Goal: Task Accomplishment & Management: Use online tool/utility

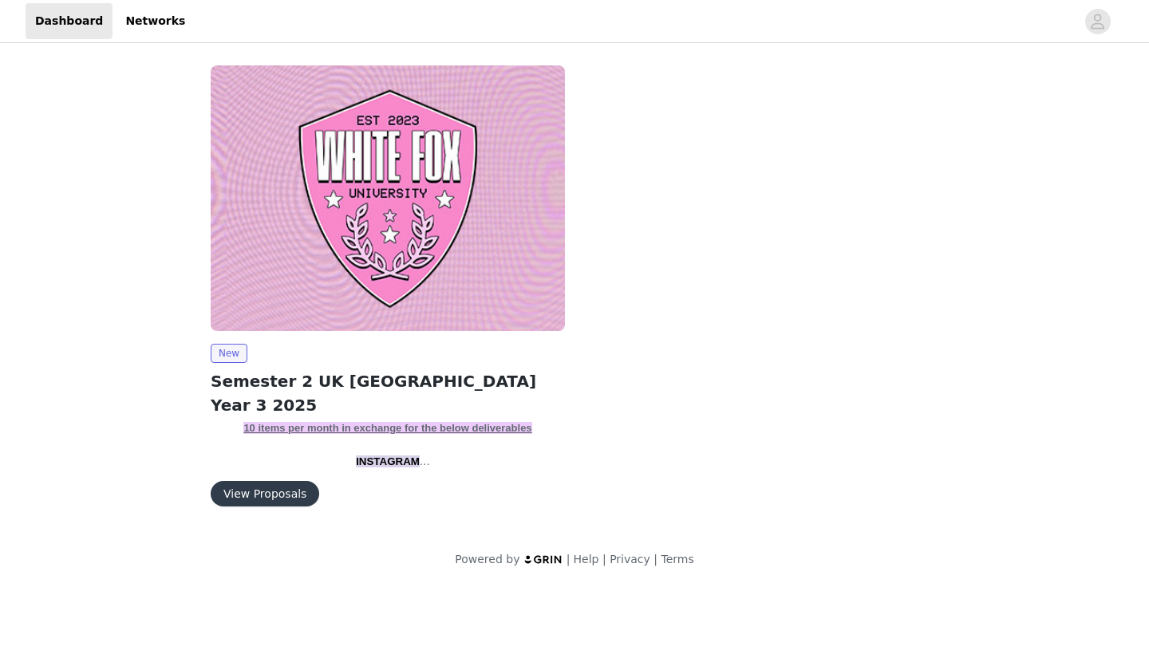
click at [286, 494] on button "View Proposals" at bounding box center [265, 494] width 109 height 26
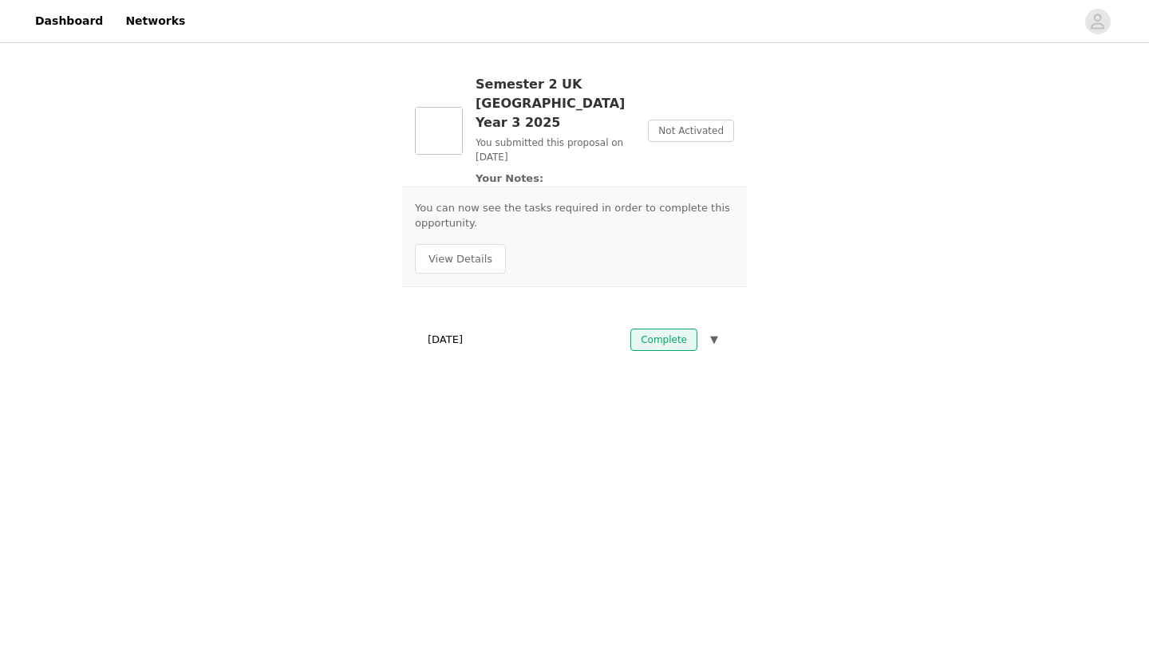
click at [600, 136] on p "You submitted this proposal on [DATE]" at bounding box center [556, 150] width 160 height 29
click at [506, 217] on div "You can now see the tasks required in order to complete this opportunity. View …" at bounding box center [574, 237] width 345 height 101
click at [468, 244] on button "View Details" at bounding box center [460, 259] width 91 height 30
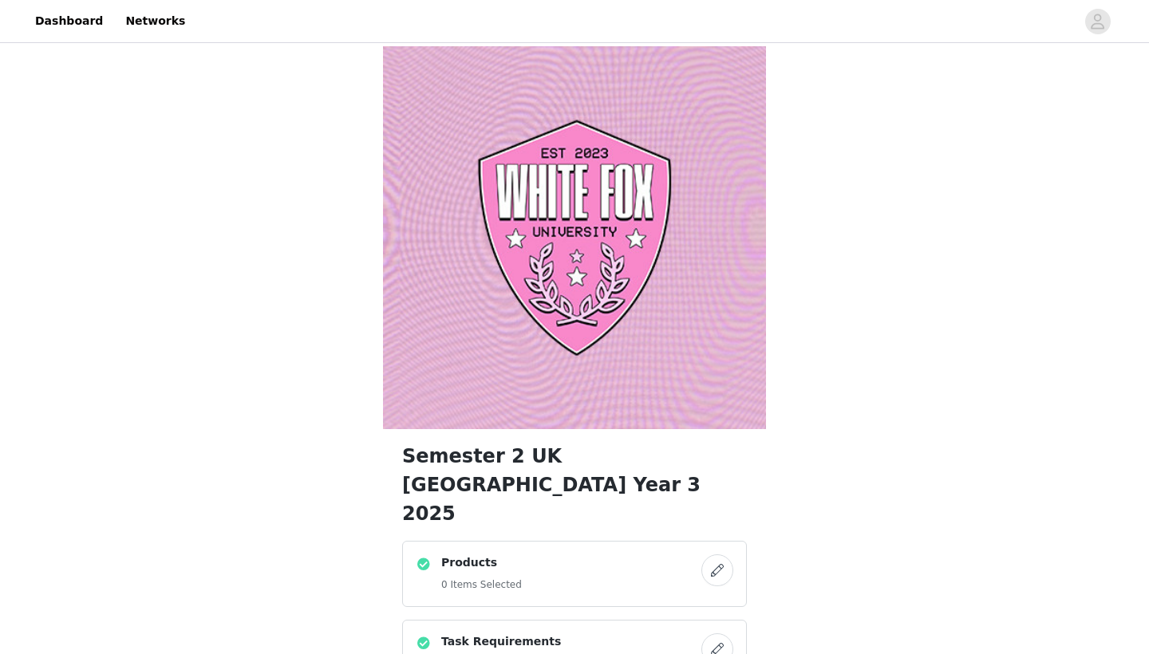
click at [727, 555] on button "button" at bounding box center [717, 571] width 32 height 32
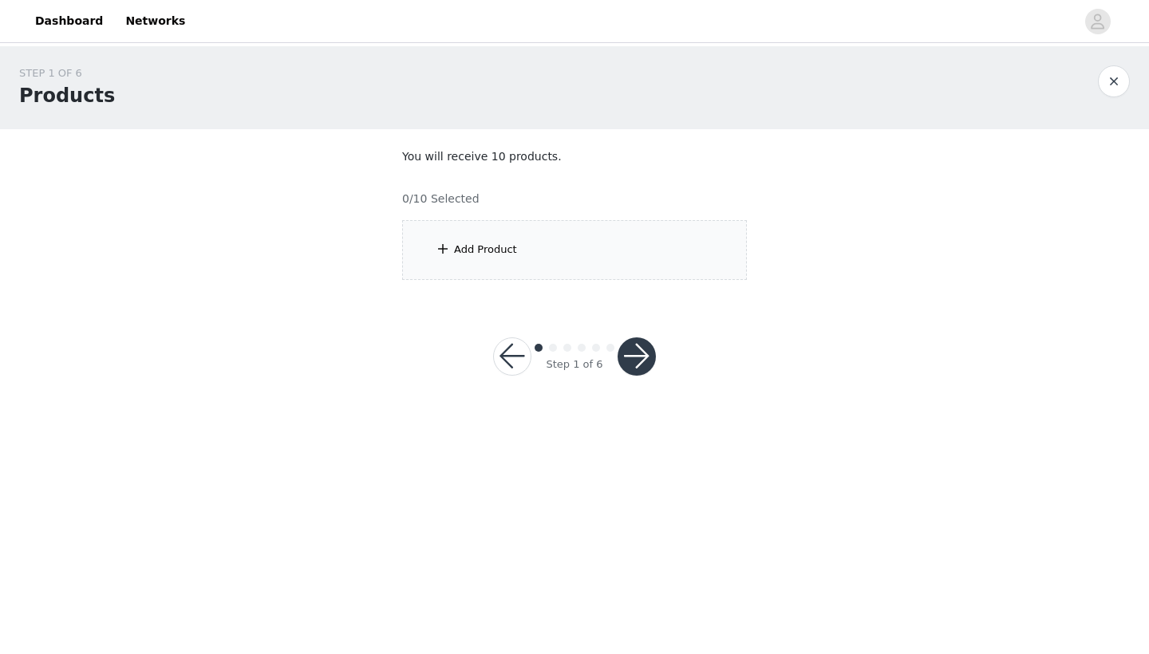
click at [575, 251] on div "Add Product" at bounding box center [574, 250] width 345 height 60
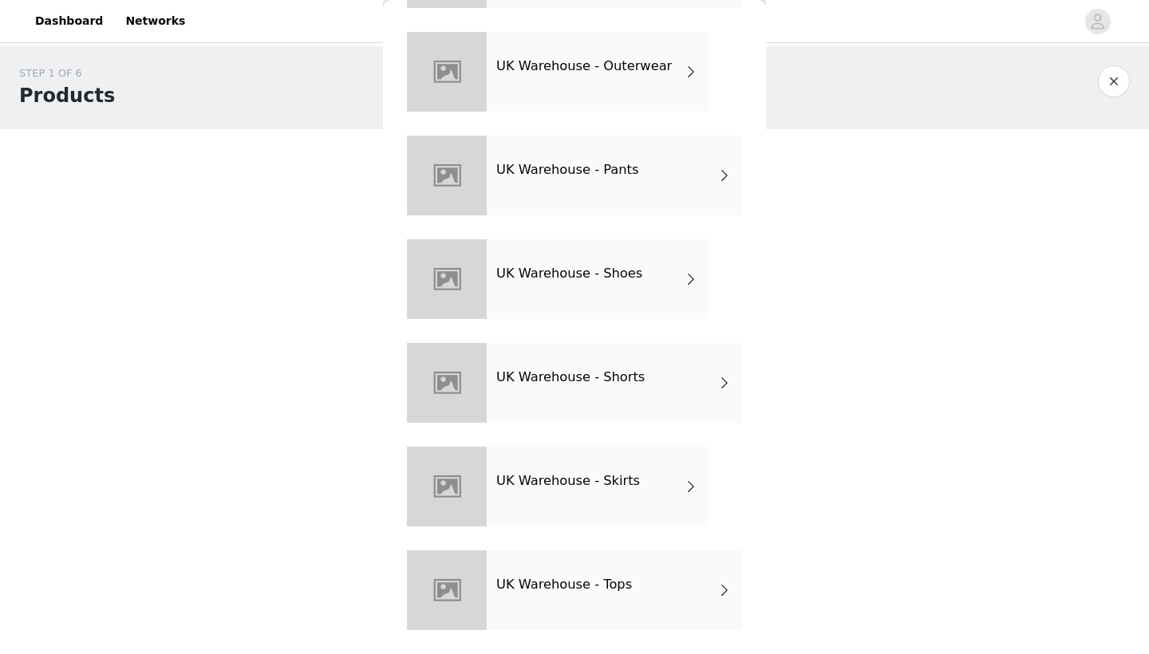
scroll to position [463, 0]
click at [600, 195] on div "UK Warehouse - Pants" at bounding box center [614, 176] width 255 height 80
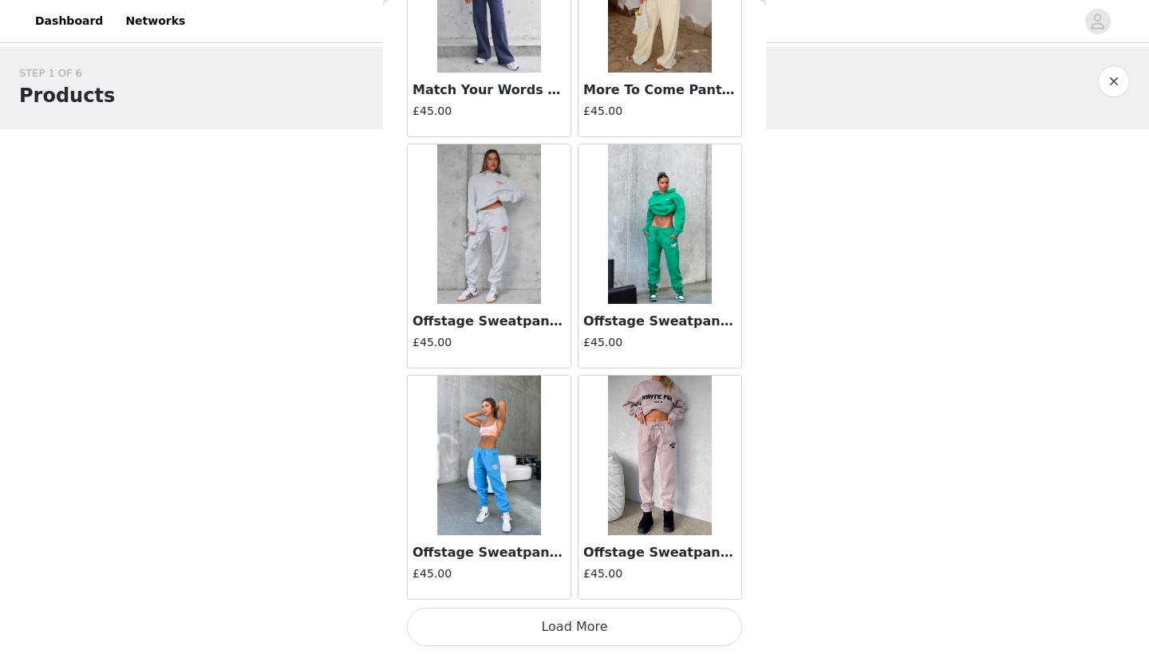
scroll to position [1787, 0]
click at [568, 631] on button "Load More" at bounding box center [574, 627] width 335 height 38
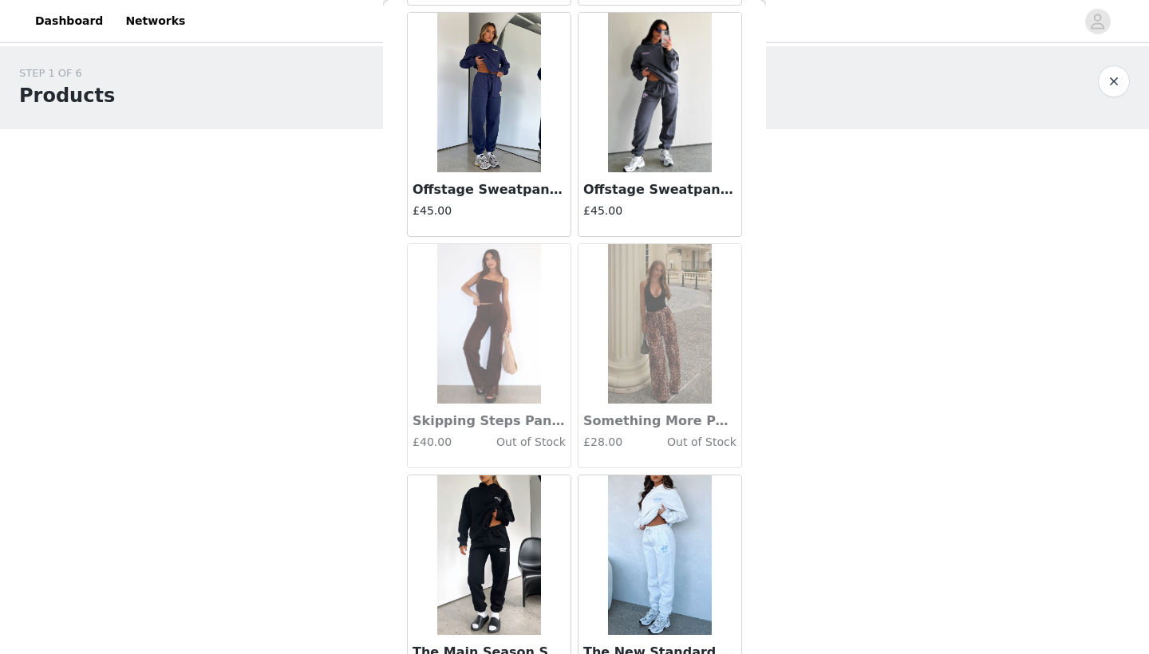
scroll to position [3560, 0]
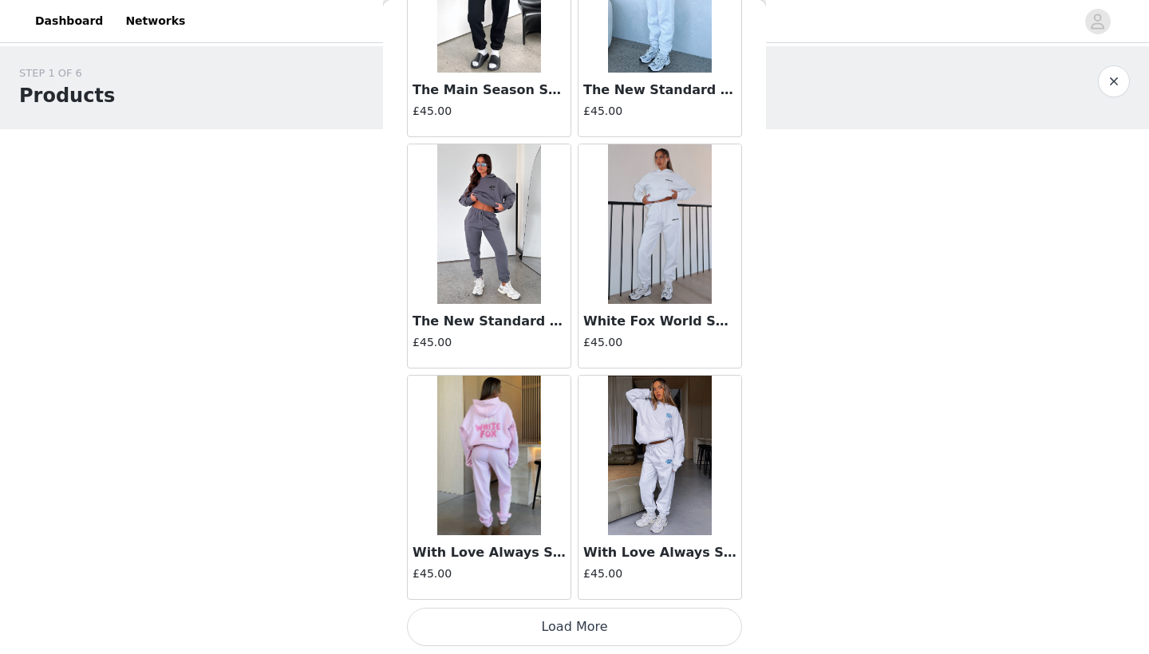
click at [621, 626] on button "Load More" at bounding box center [574, 627] width 335 height 38
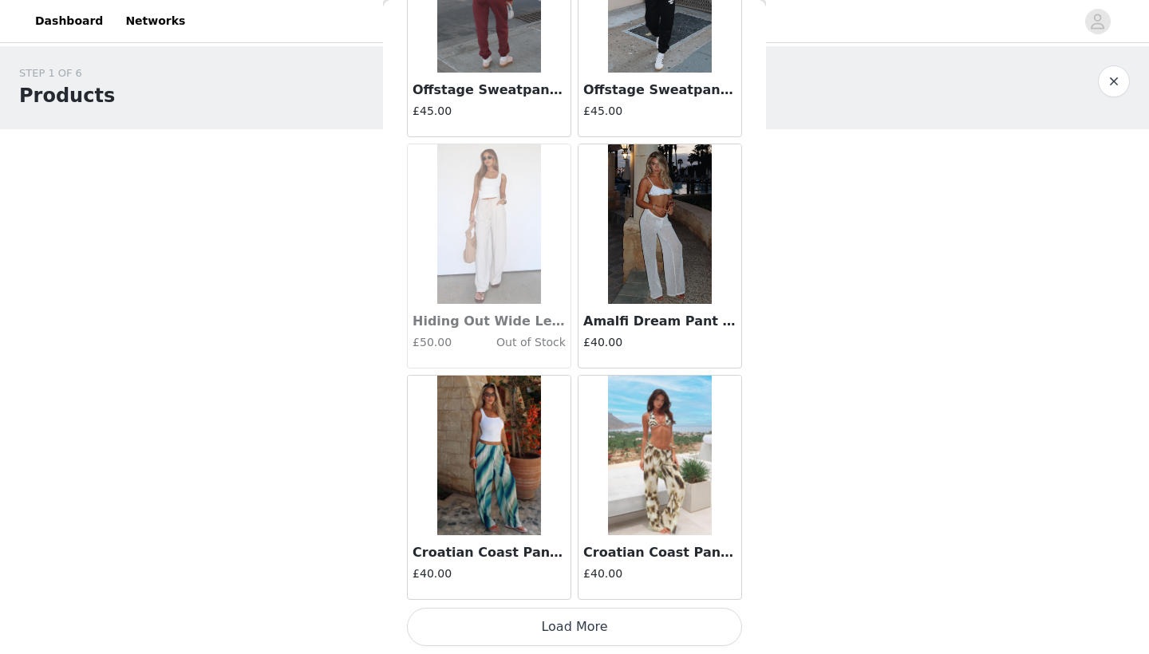
scroll to position [0, 0]
click at [622, 629] on button "Load More" at bounding box center [574, 627] width 335 height 38
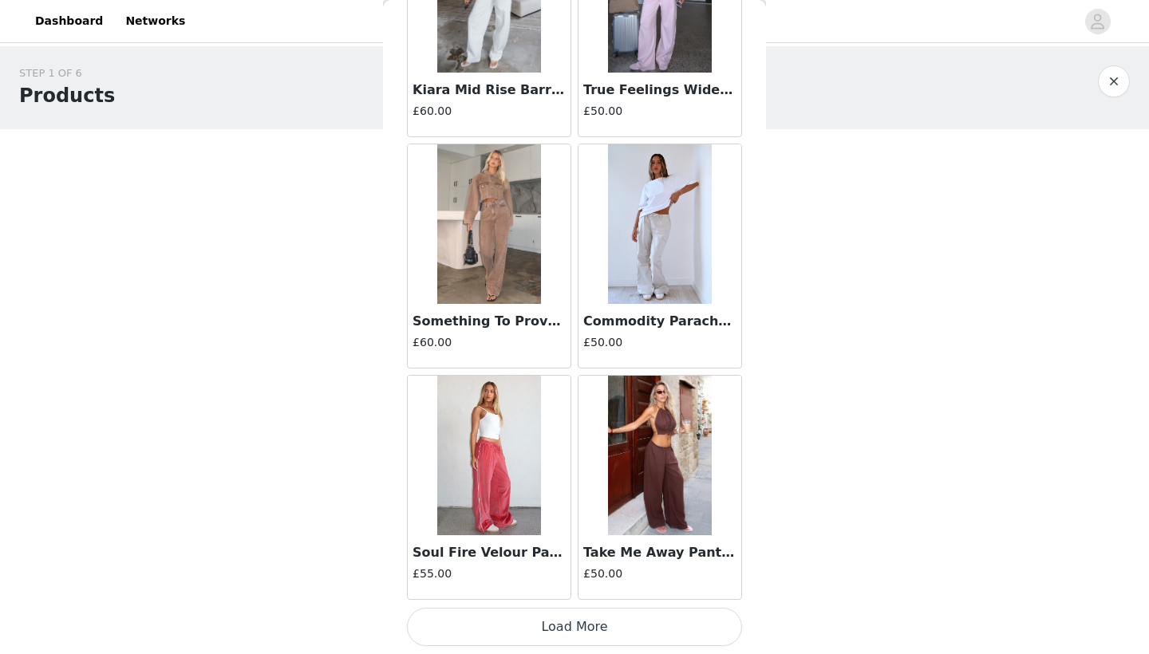
click at [539, 620] on button "Load More" at bounding box center [574, 627] width 335 height 38
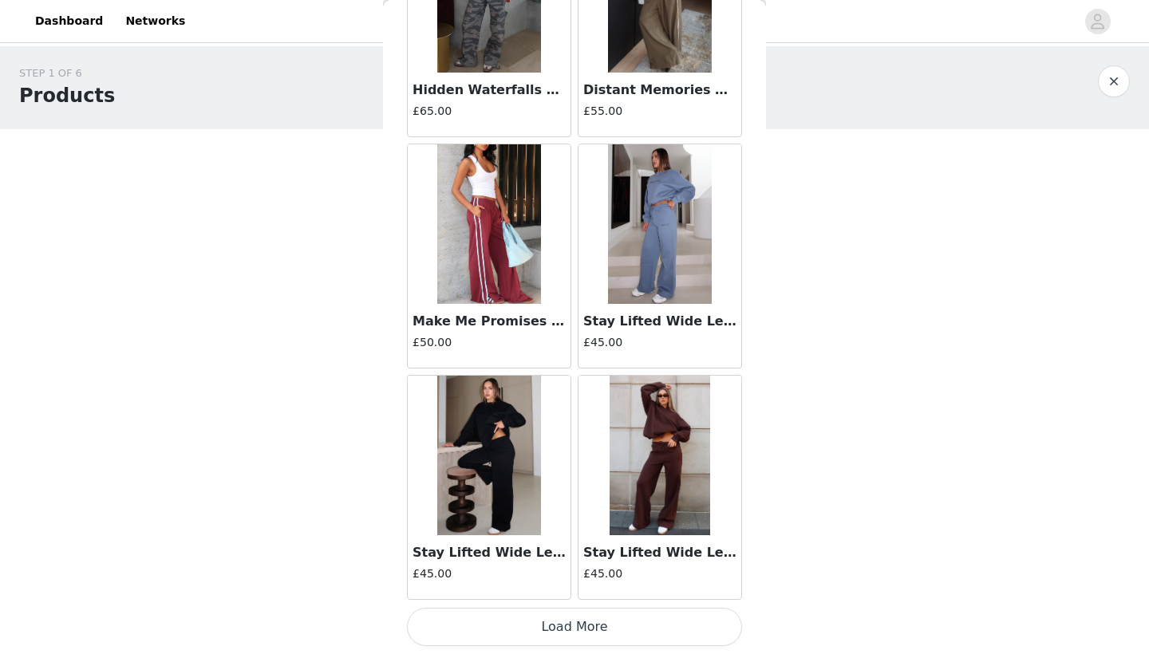
click at [577, 619] on button "Load More" at bounding box center [574, 627] width 335 height 38
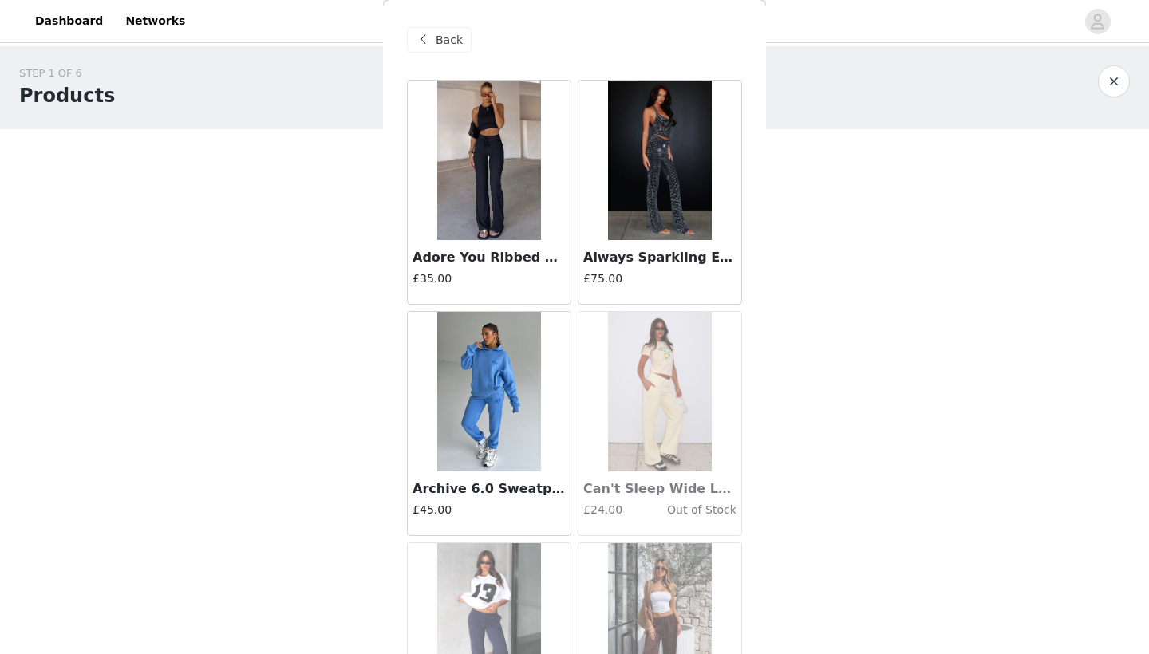
click at [499, 255] on h3 "Adore You Ribbed Pants Black" at bounding box center [488, 257] width 153 height 19
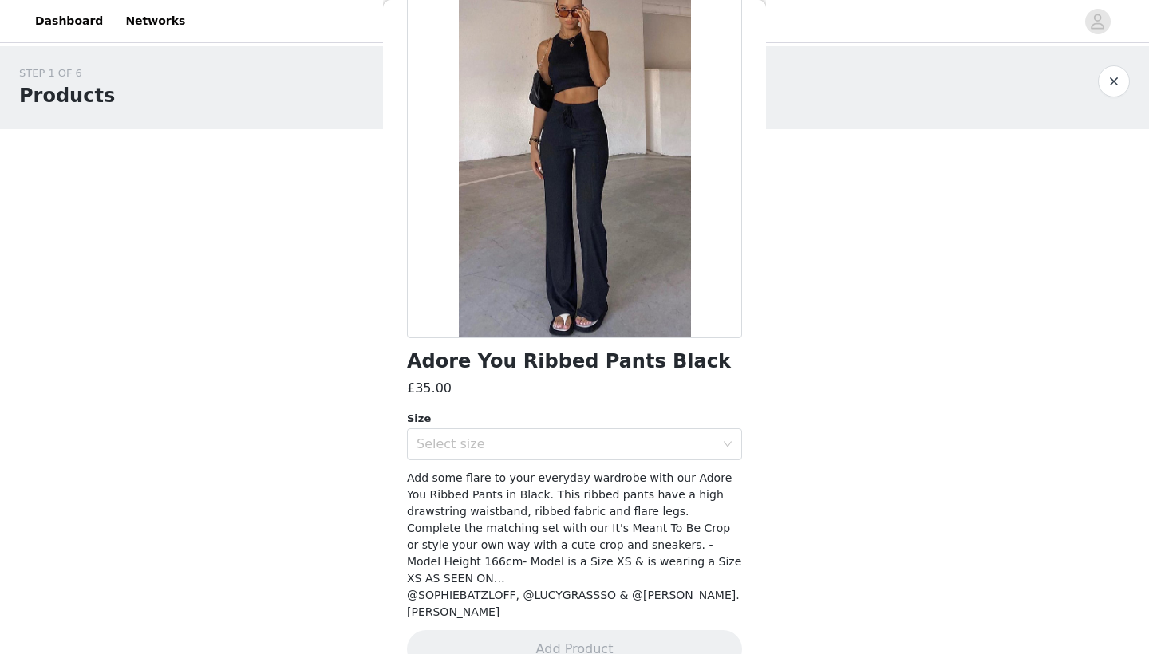
scroll to position [100, 0]
click at [581, 448] on div "Select size" at bounding box center [565, 445] width 298 height 16
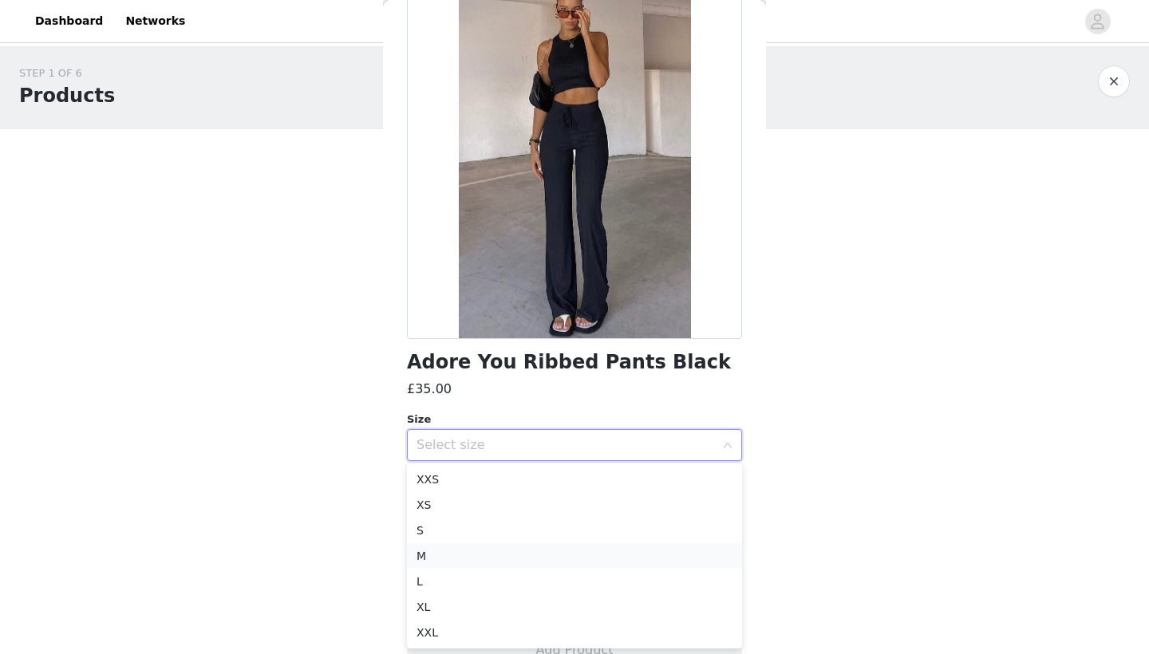
click at [461, 558] on li "M" at bounding box center [574, 556] width 335 height 26
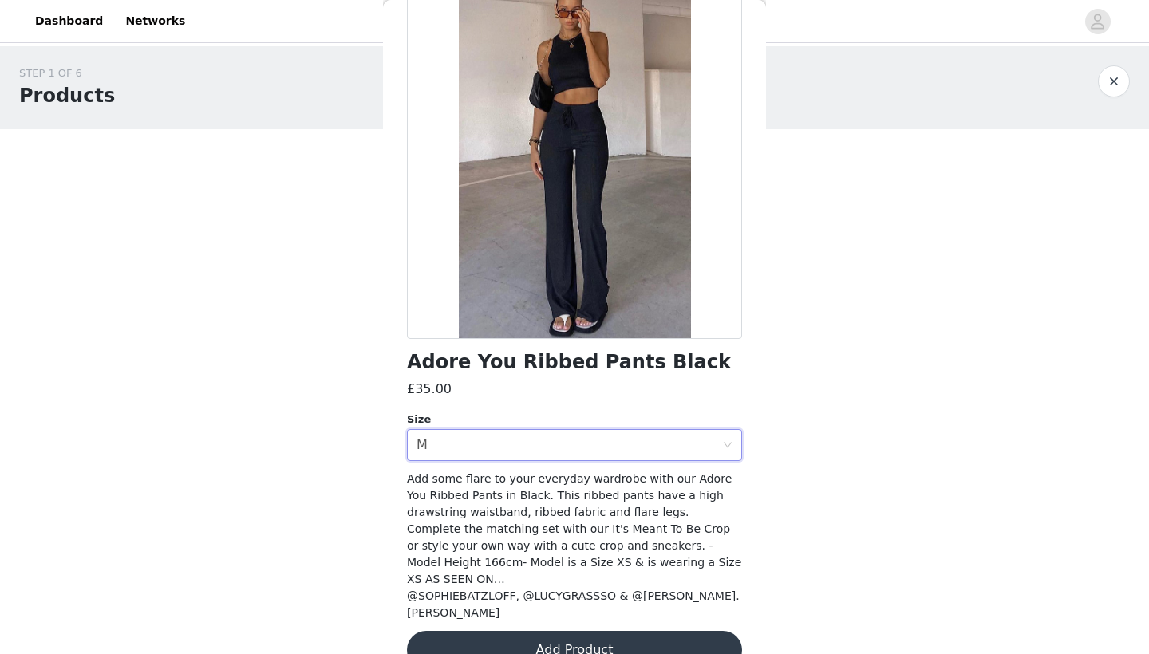
click at [565, 631] on button "Add Product" at bounding box center [574, 650] width 335 height 38
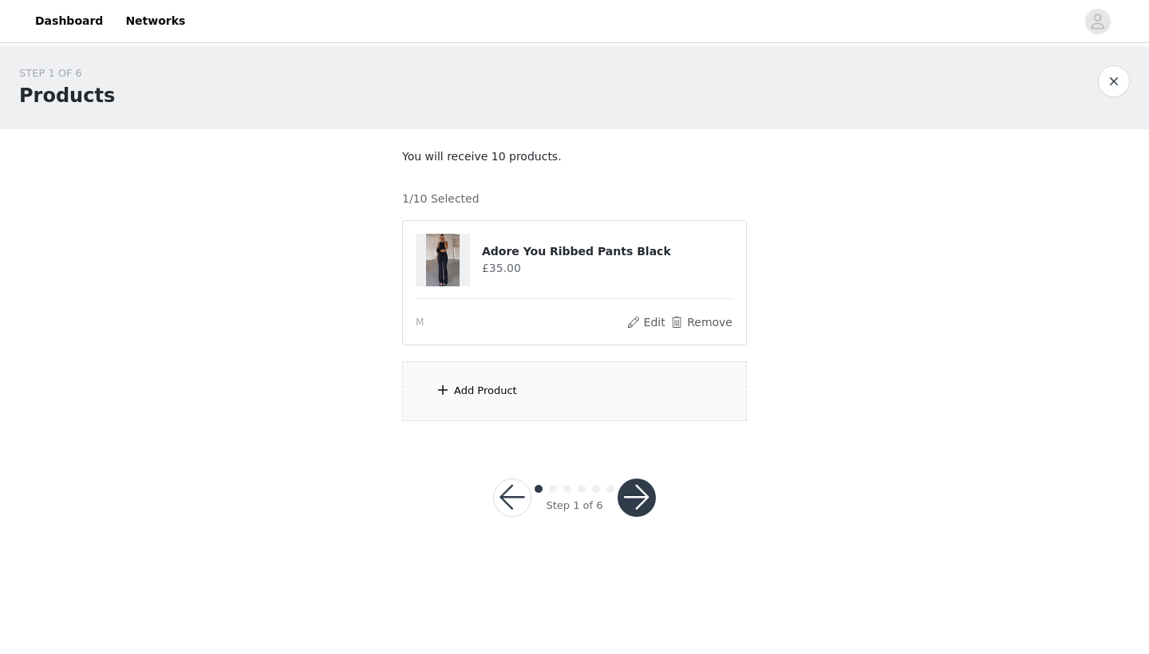
click at [586, 409] on div "Add Product" at bounding box center [574, 391] width 345 height 60
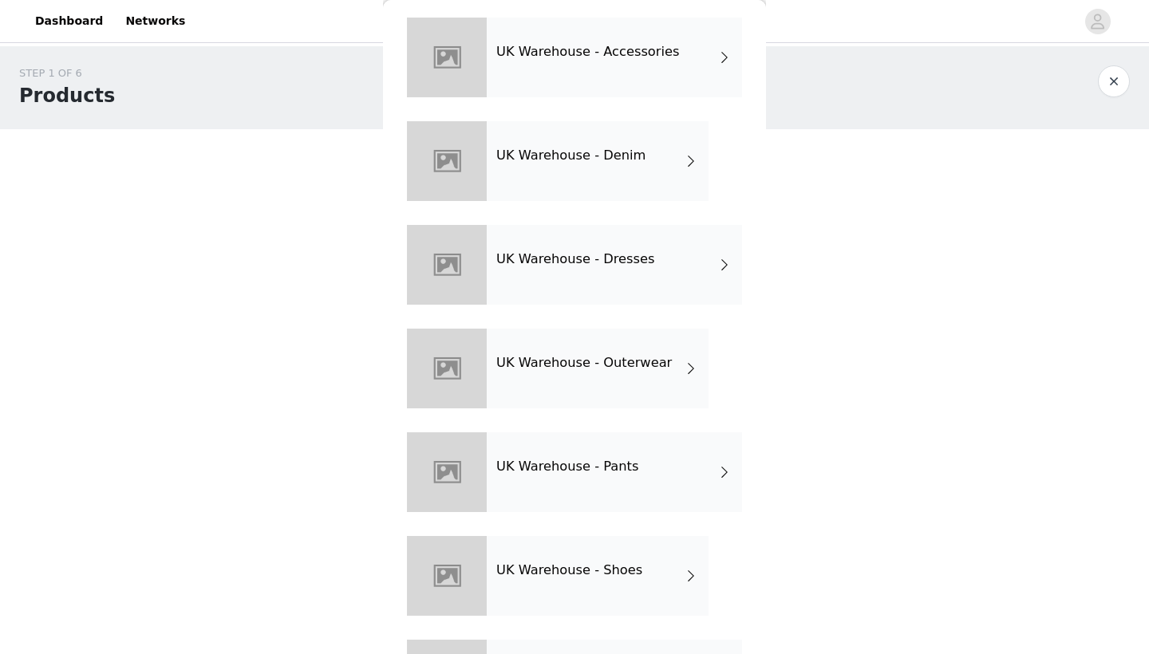
scroll to position [233, 0]
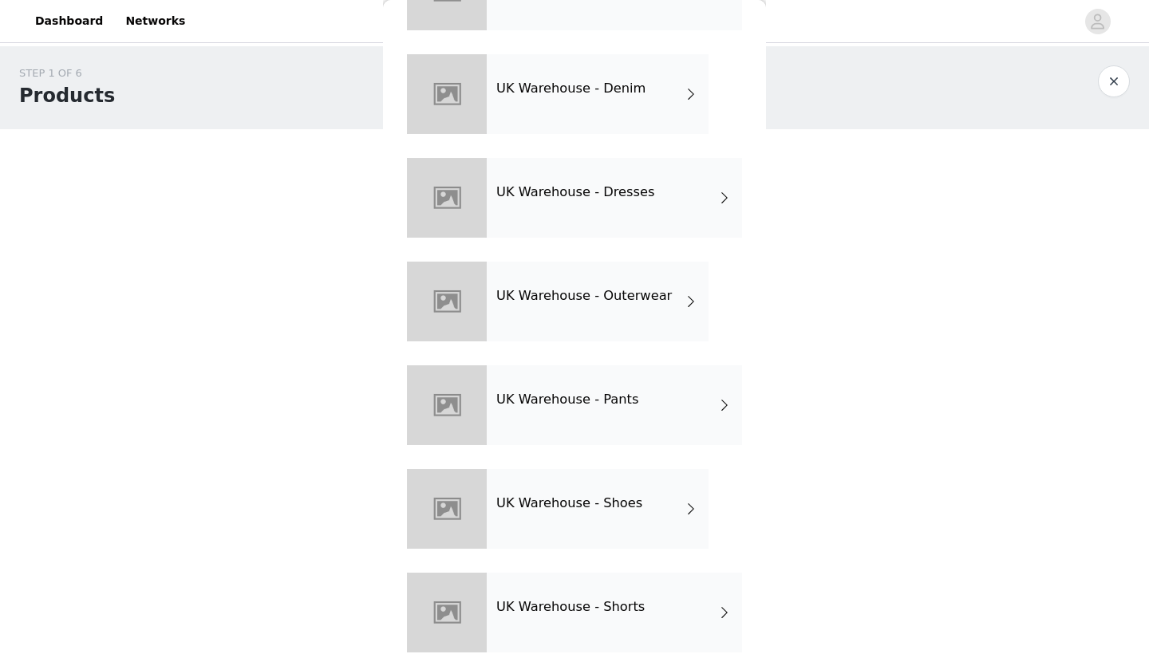
click at [598, 401] on h4 "UK Warehouse - Pants" at bounding box center [567, 400] width 142 height 14
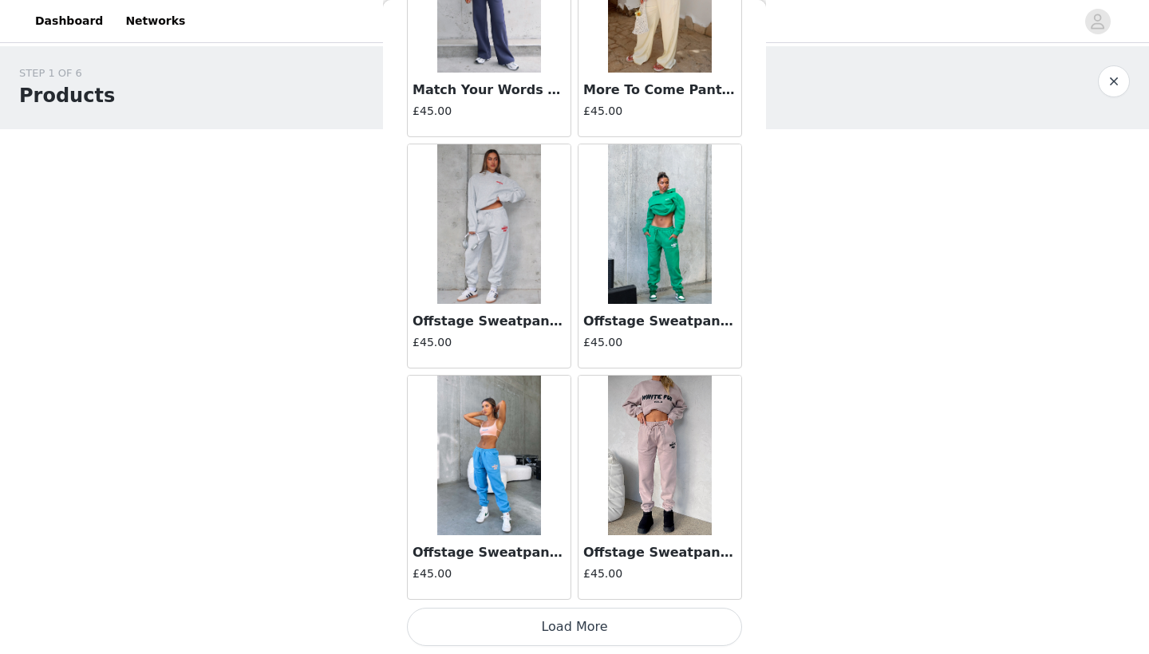
scroll to position [0, 0]
click at [619, 638] on button "Load More" at bounding box center [574, 627] width 335 height 38
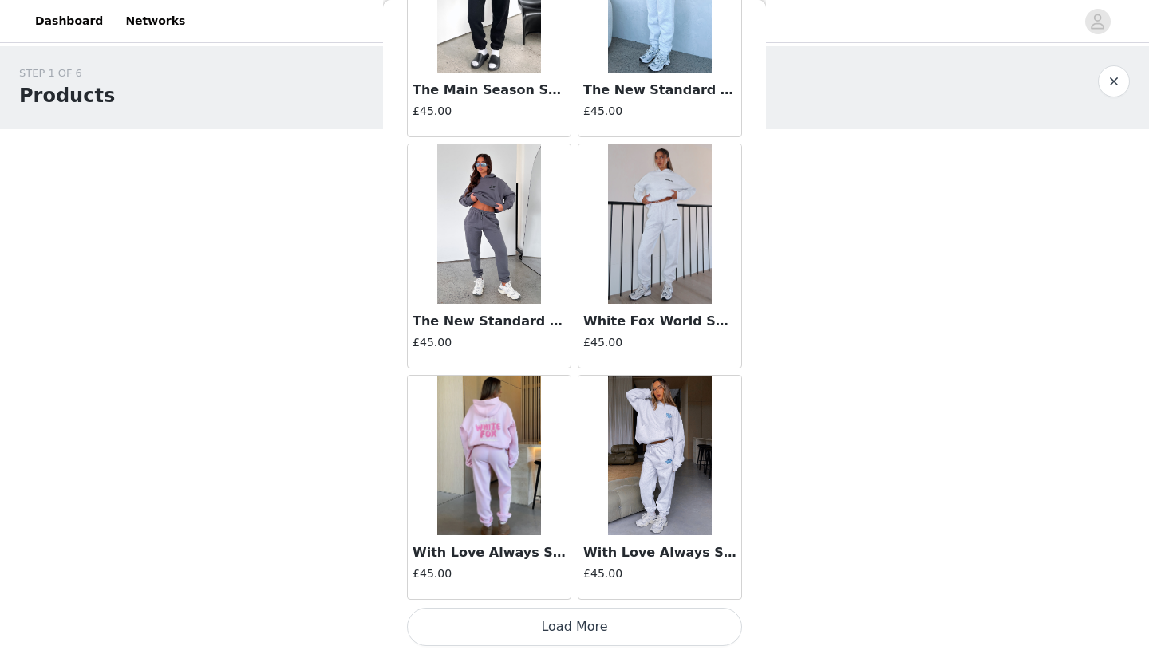
click at [618, 622] on button "Load More" at bounding box center [574, 627] width 335 height 38
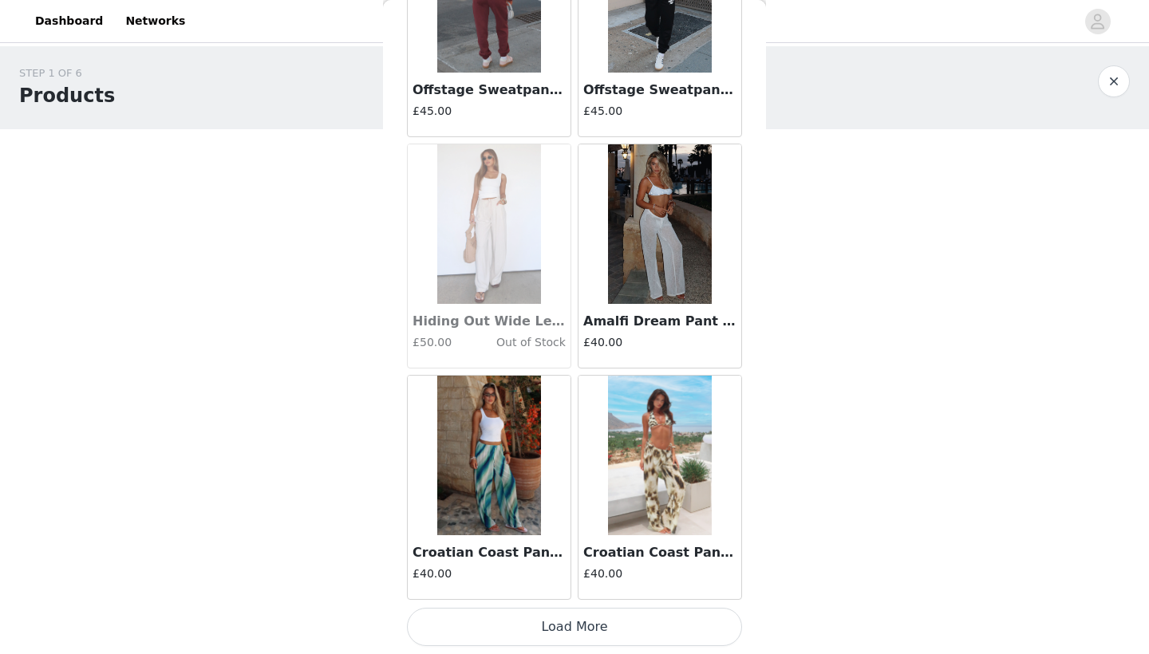
click at [620, 638] on button "Load More" at bounding box center [574, 627] width 335 height 38
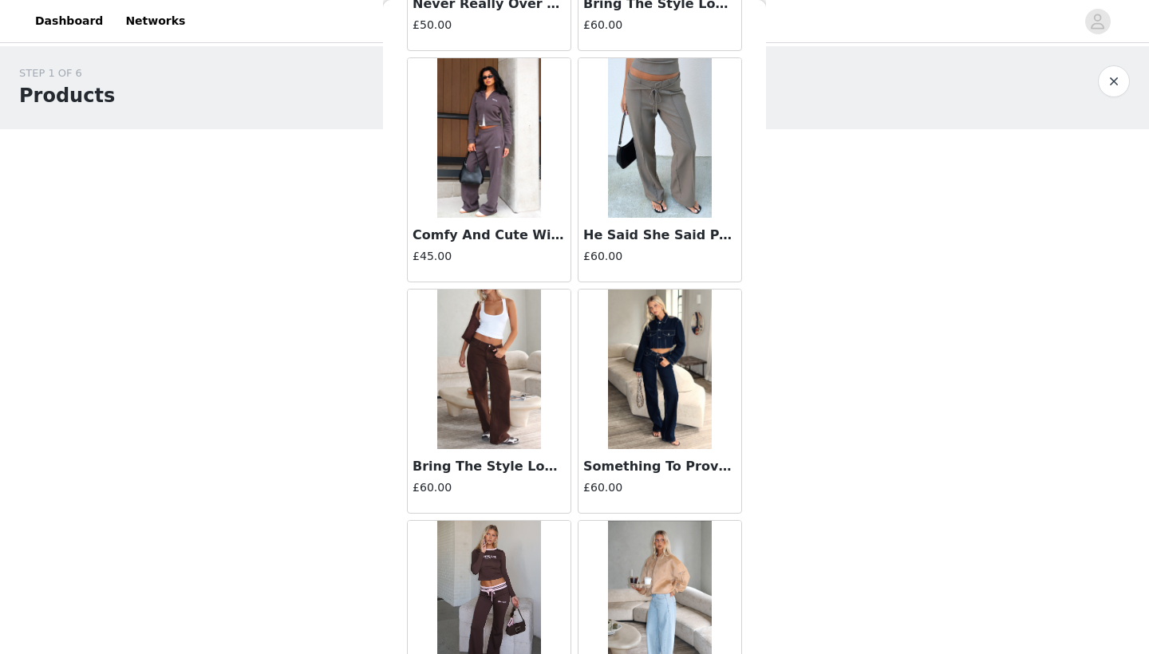
scroll to position [7685, 0]
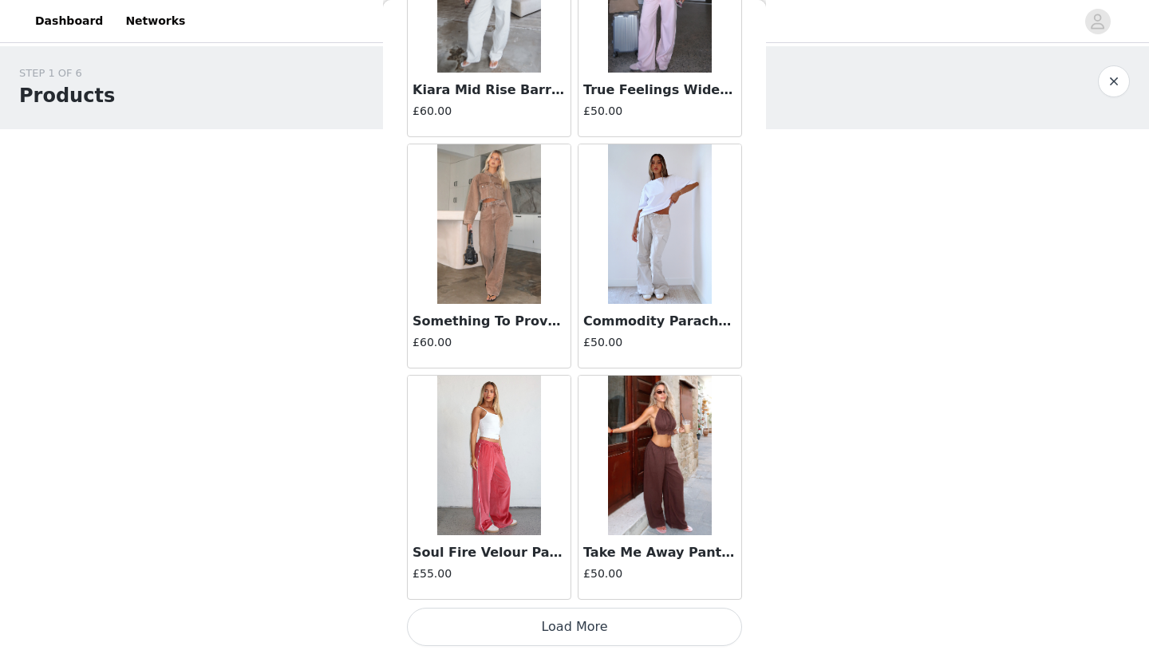
click at [615, 634] on button "Load More" at bounding box center [574, 627] width 335 height 38
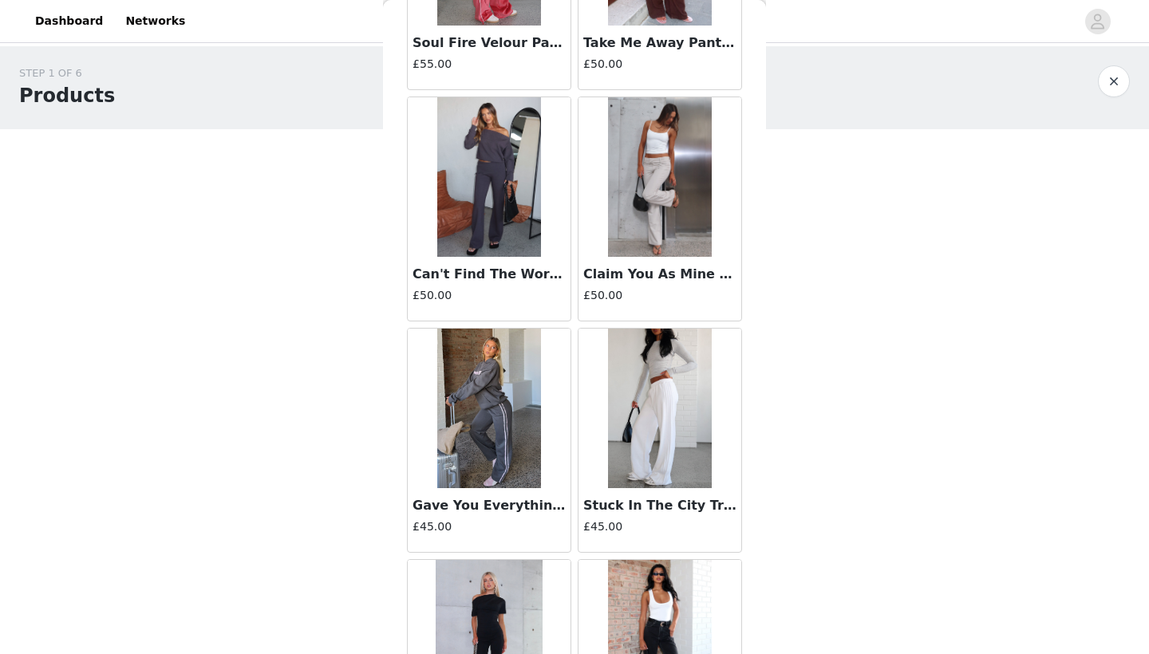
scroll to position [9262, 0]
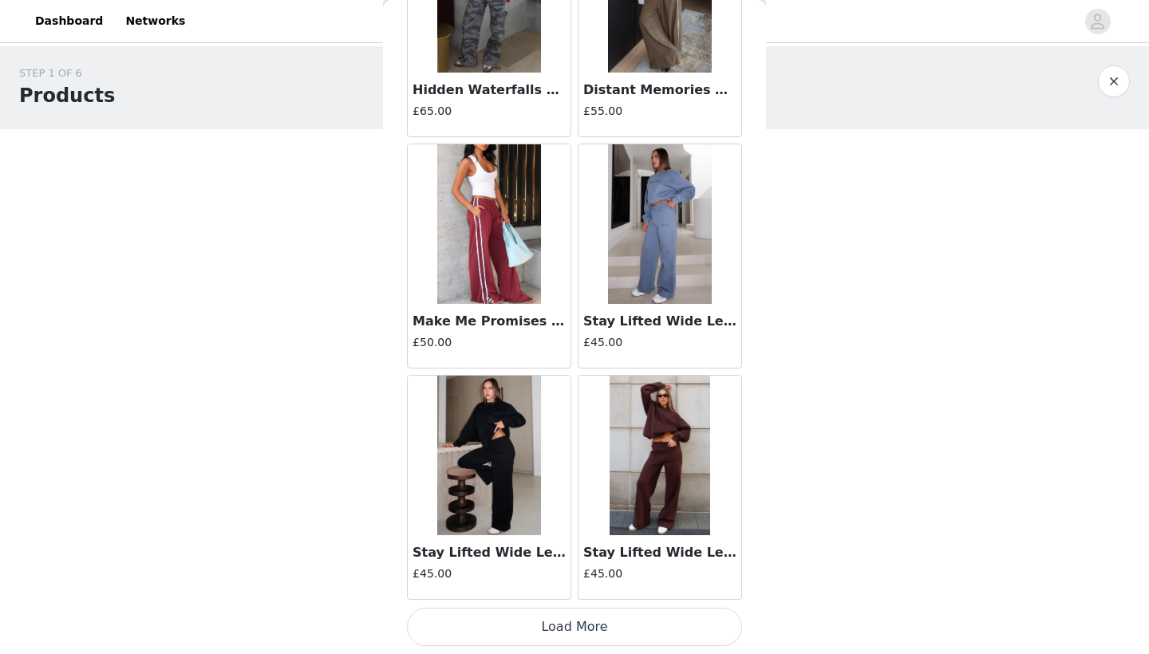
click at [606, 630] on button "Load More" at bounding box center [574, 627] width 335 height 38
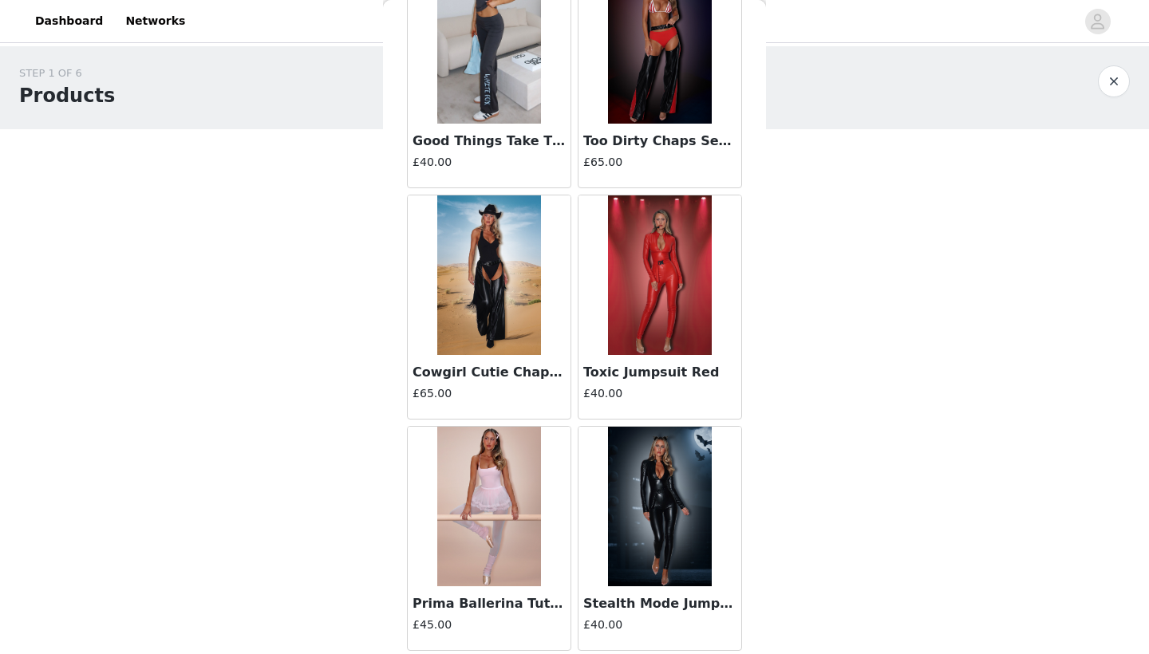
scroll to position [0, 0]
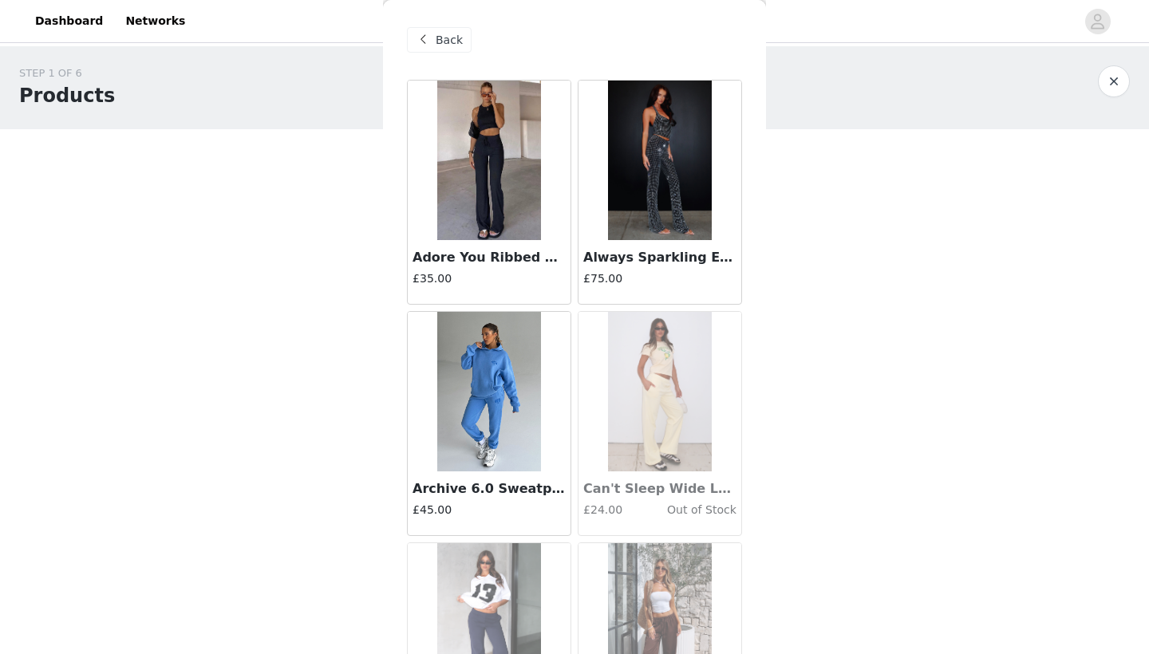
click at [429, 37] on span at bounding box center [422, 39] width 19 height 19
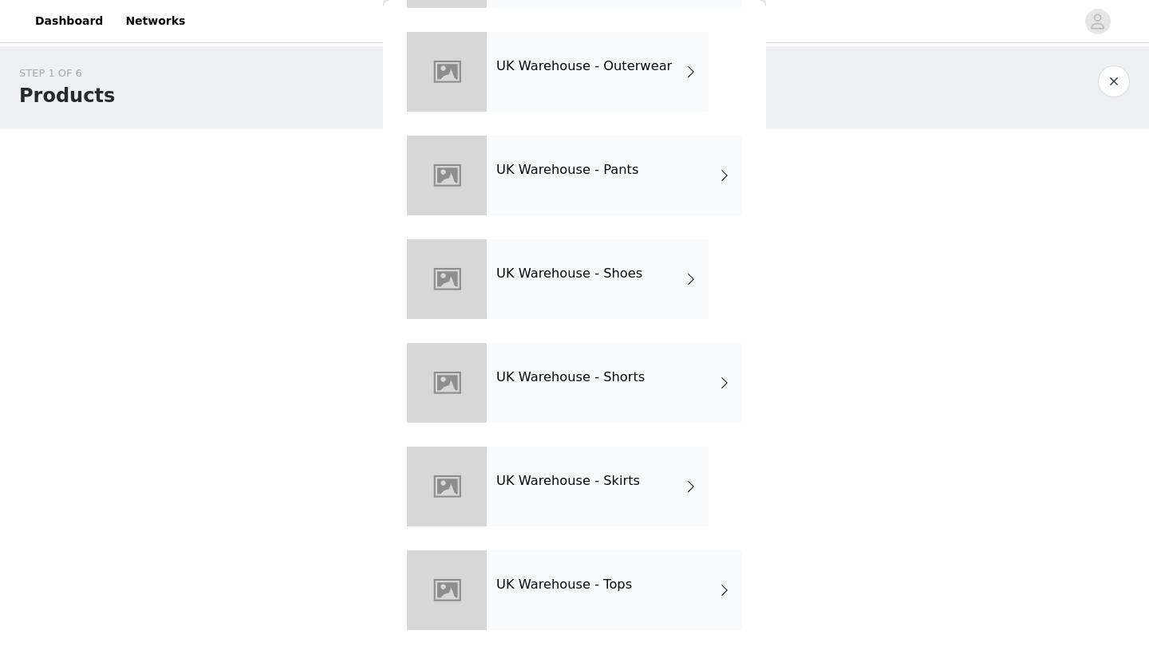
scroll to position [463, 0]
click at [634, 596] on div "UK Warehouse - Tops" at bounding box center [614, 591] width 255 height 80
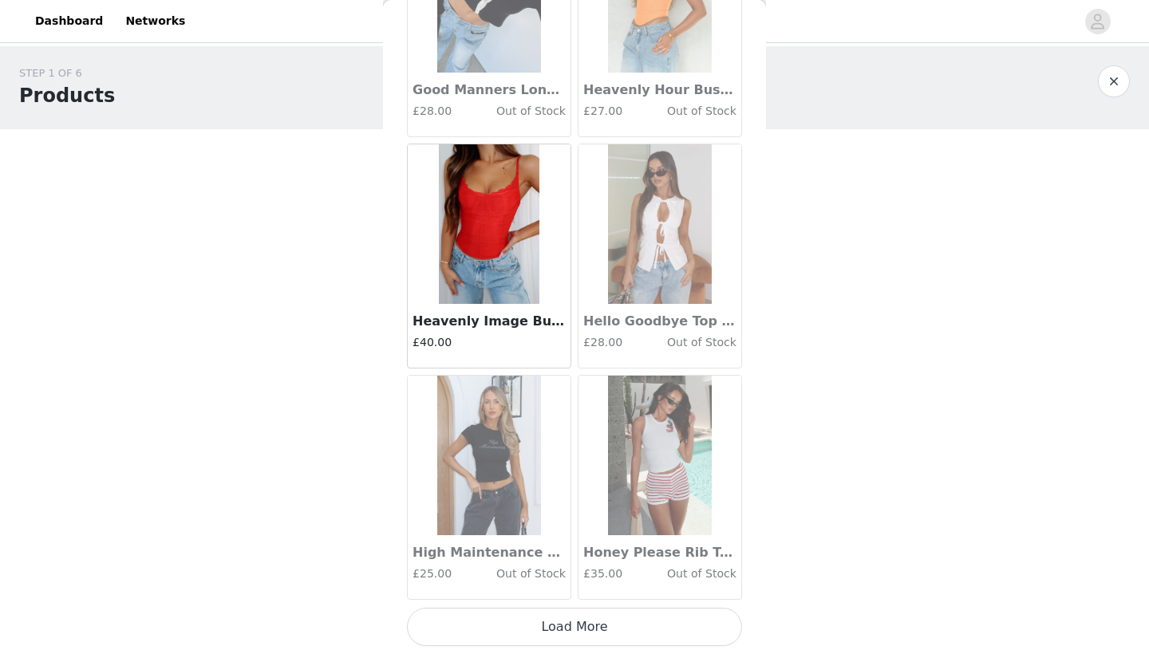
scroll to position [1, 0]
click at [618, 626] on button "Load More" at bounding box center [574, 627] width 335 height 38
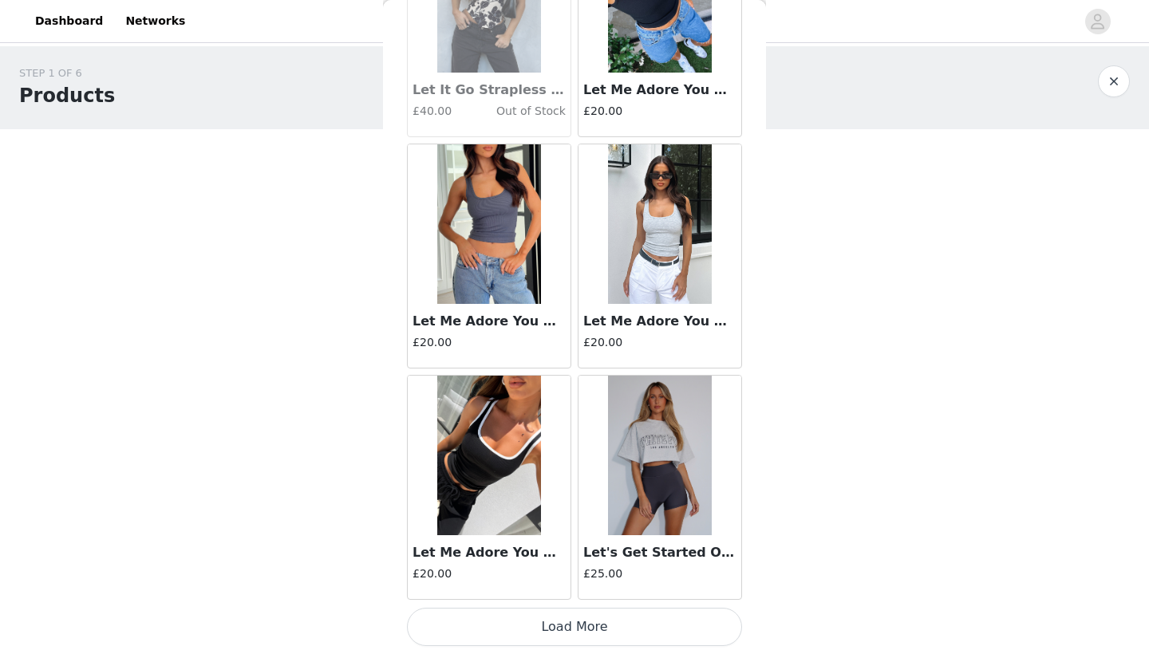
scroll to position [4101, 0]
click at [570, 623] on button "Load More" at bounding box center [574, 627] width 335 height 38
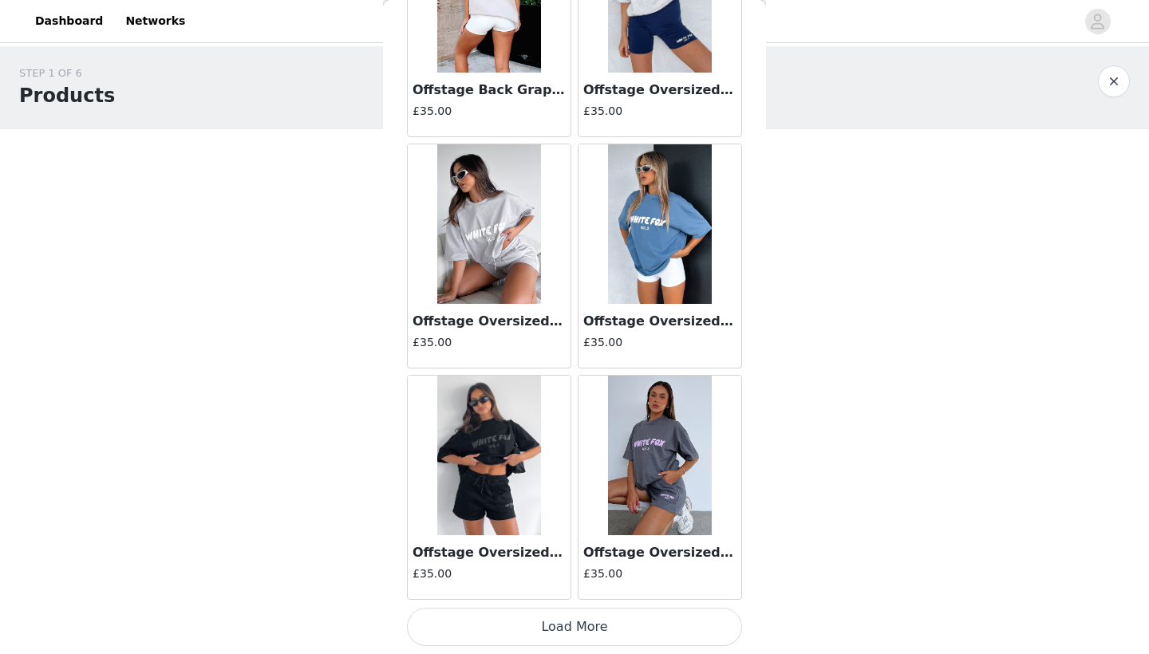
click at [633, 634] on button "Load More" at bounding box center [574, 627] width 335 height 38
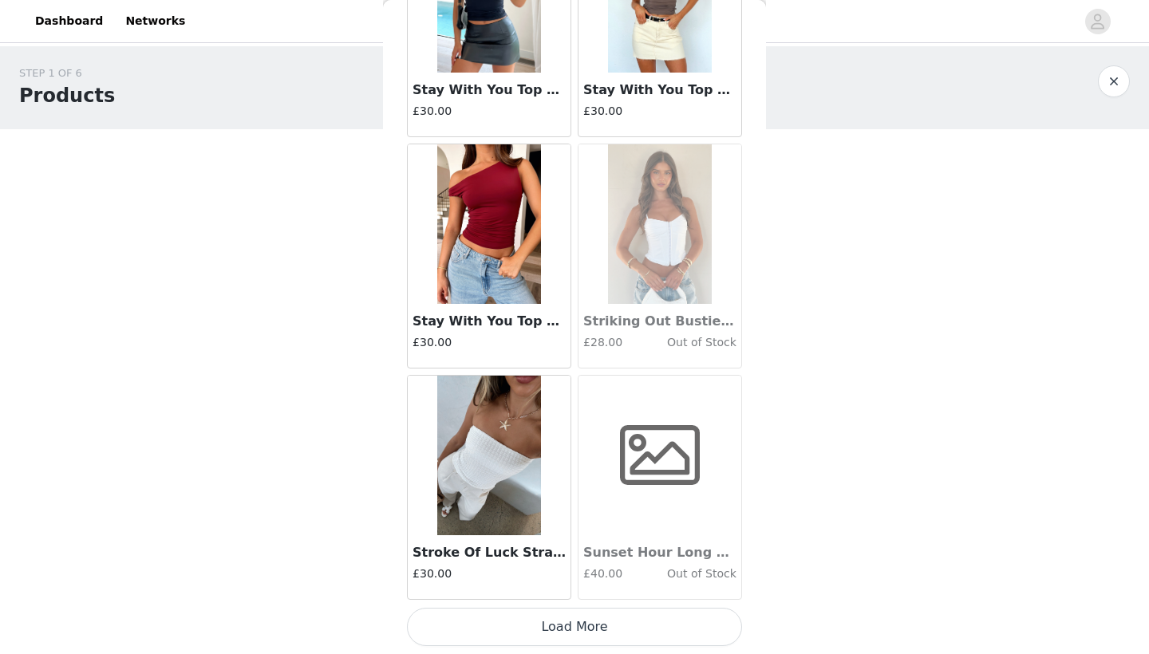
click at [630, 629] on button "Load More" at bounding box center [574, 627] width 335 height 38
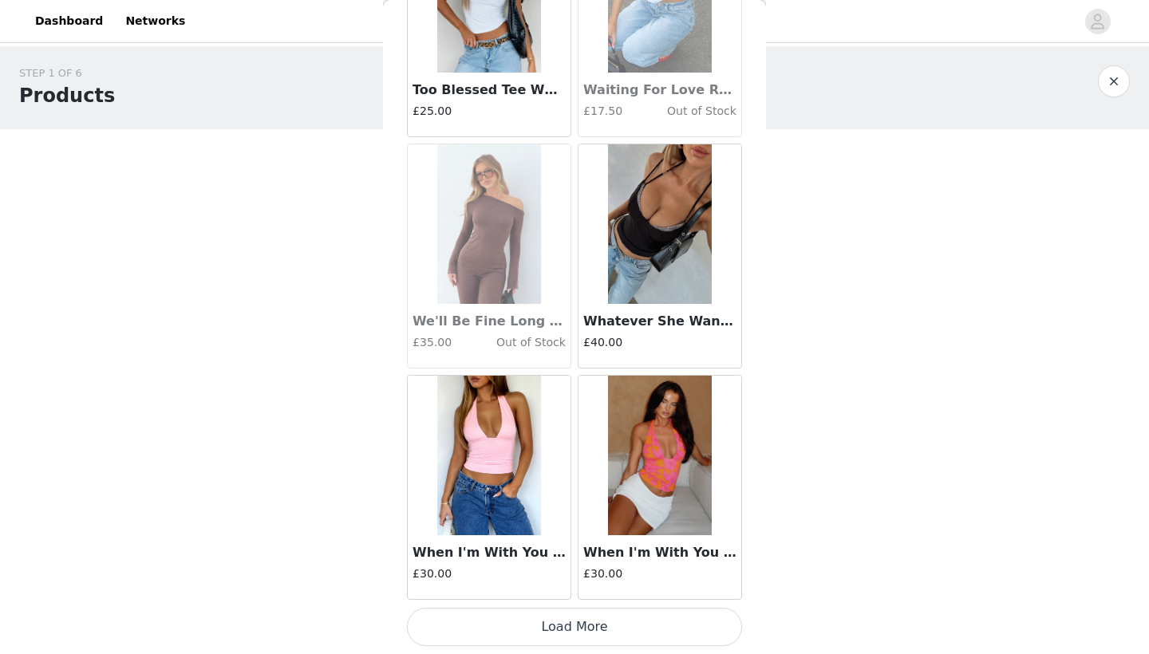
click at [590, 628] on button "Load More" at bounding box center [574, 627] width 335 height 38
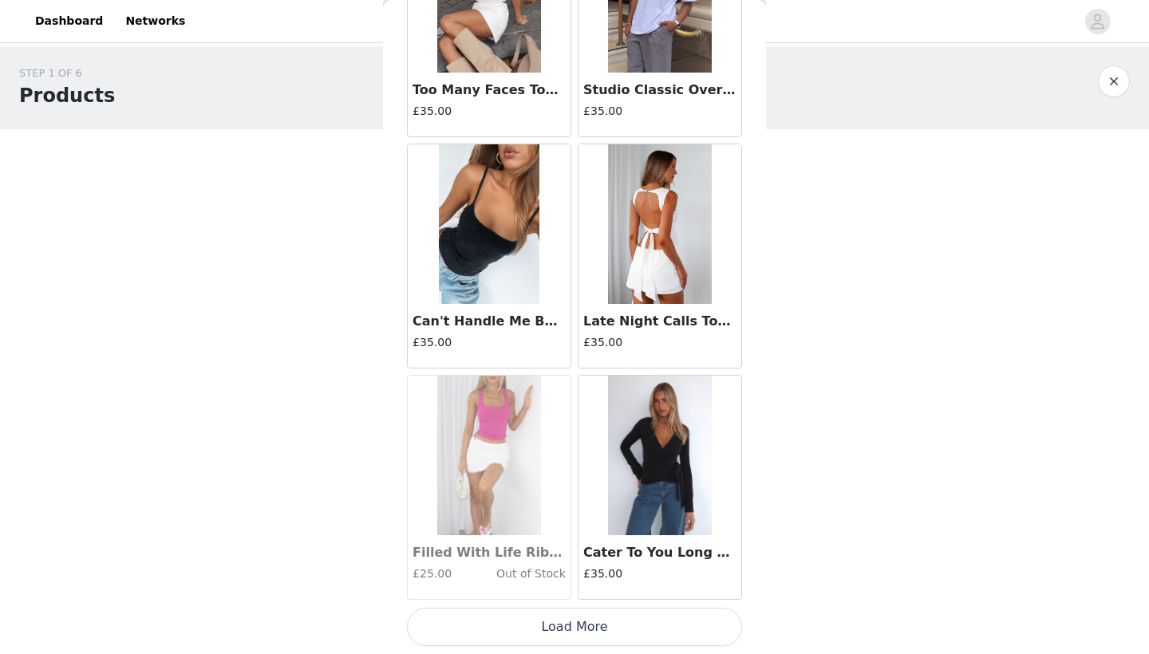
click at [614, 624] on button "Load More" at bounding box center [574, 627] width 335 height 38
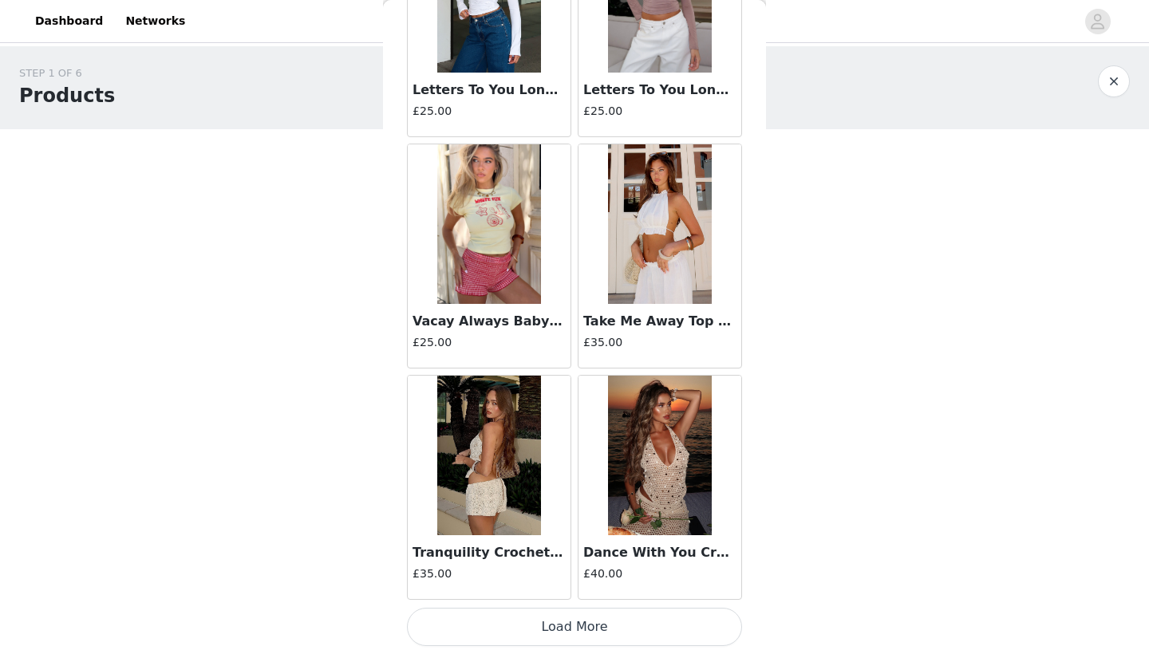
scroll to position [15670, 0]
